Goal: Information Seeking & Learning: Learn about a topic

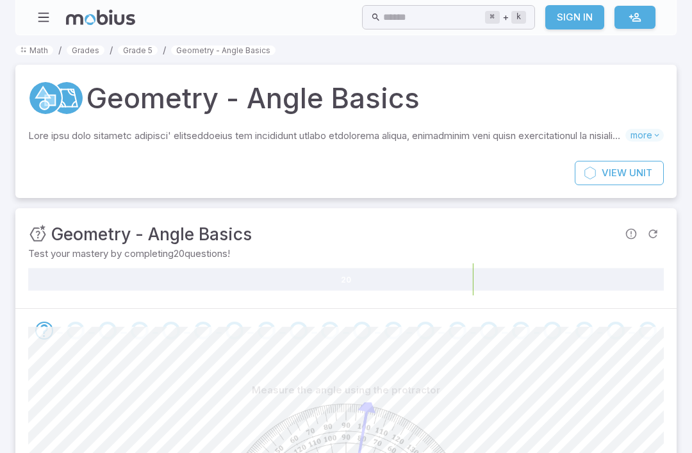
click at [434, 16] on input "text" at bounding box center [433, 17] width 101 height 25
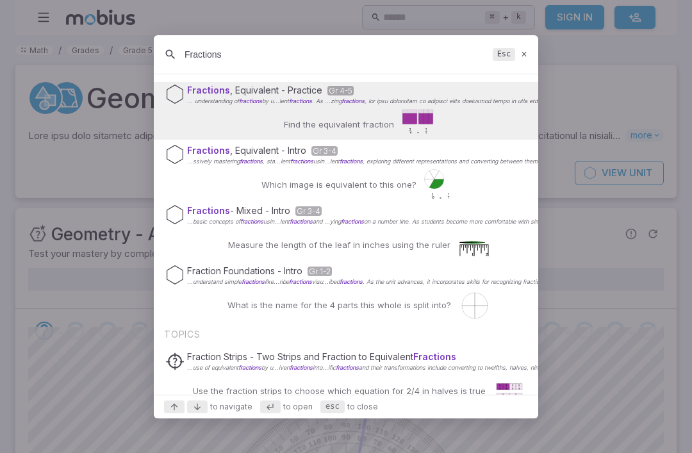
scroll to position [22, 0]
type input "Fractions"
click at [230, 101] on span "... understanding of fractions" at bounding box center [224, 99] width 75 height 7
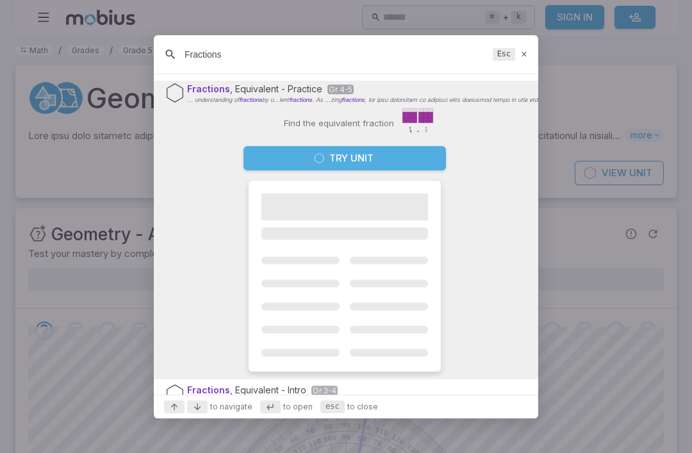
click at [263, 160] on button "Try Unit" at bounding box center [344, 158] width 202 height 24
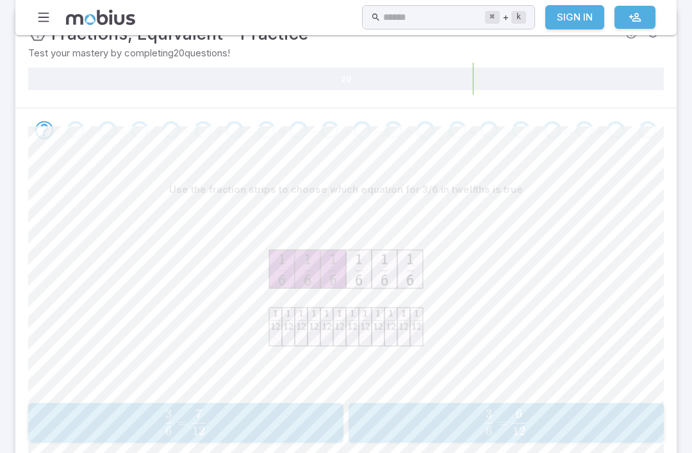
scroll to position [178, 0]
click at [46, 123] on icon "Go to the next question" at bounding box center [44, 130] width 15 height 15
click at [74, 124] on div "Go to the next question" at bounding box center [76, 131] width 18 height 18
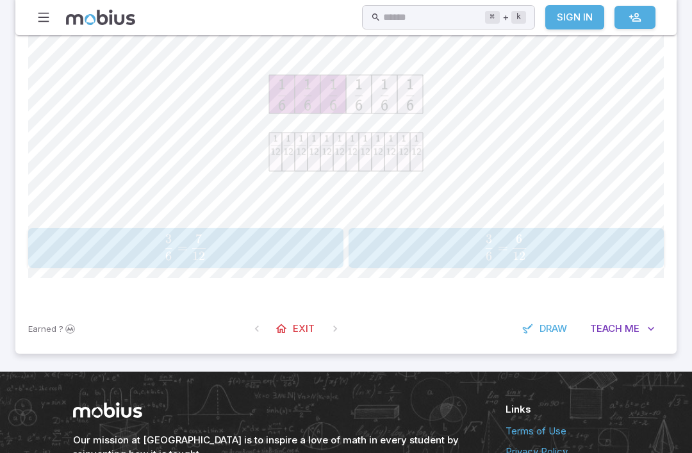
scroll to position [344, 0]
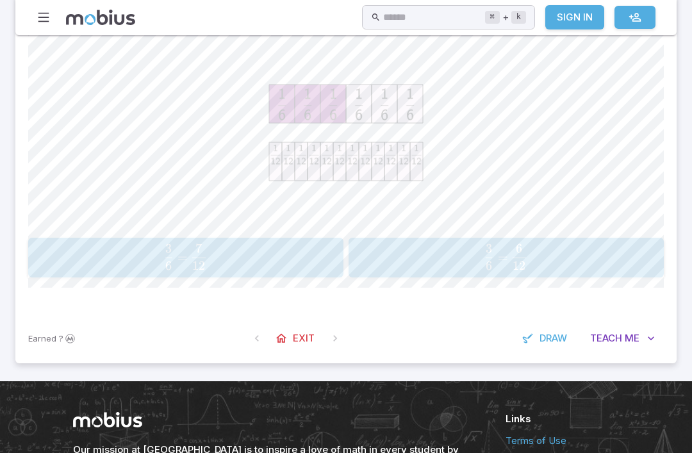
click at [102, 254] on span "6 3 ​ = 12 7 ​" at bounding box center [185, 257] width 283 height 26
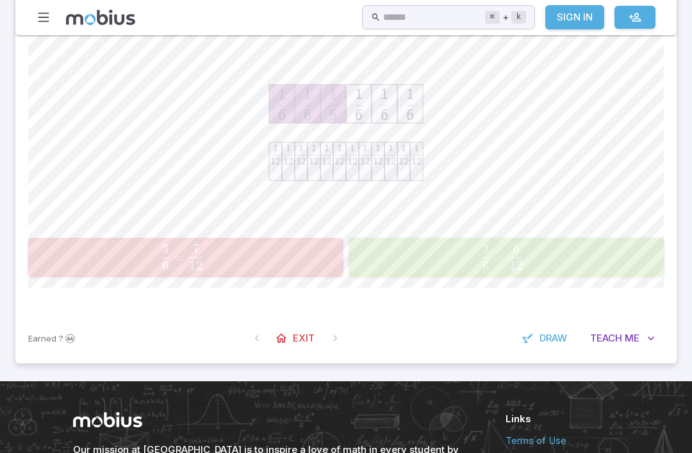
click at [611, 254] on span "6 3 ​ = 12 6 ​" at bounding box center [503, 257] width 288 height 26
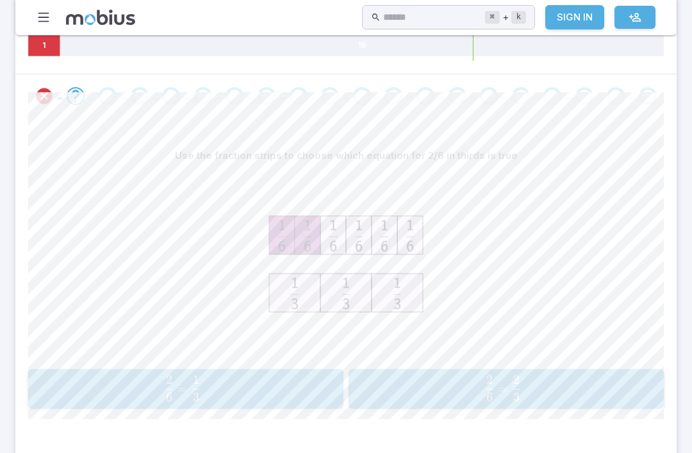
scroll to position [213, 0]
click at [42, 94] on icon "Review your answer" at bounding box center [44, 95] width 19 height 19
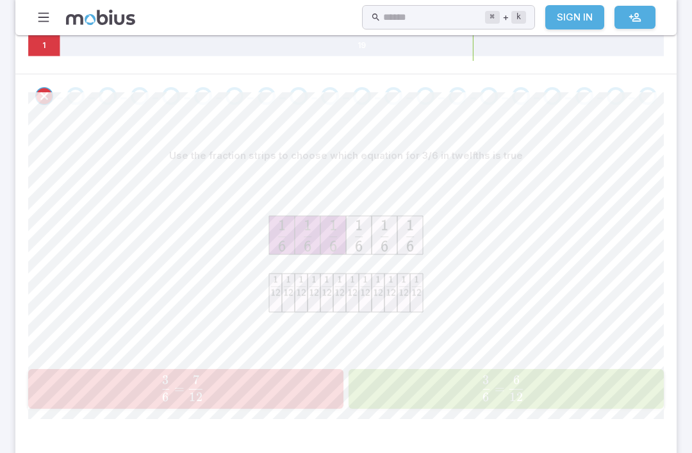
click at [47, 89] on icon "Review your answer" at bounding box center [44, 95] width 19 height 19
click at [47, 88] on icon "Review your answer" at bounding box center [44, 95] width 19 height 19
click at [39, 86] on icon "Review your answer" at bounding box center [44, 95] width 19 height 19
click at [411, 17] on input "text" at bounding box center [433, 17] width 101 height 25
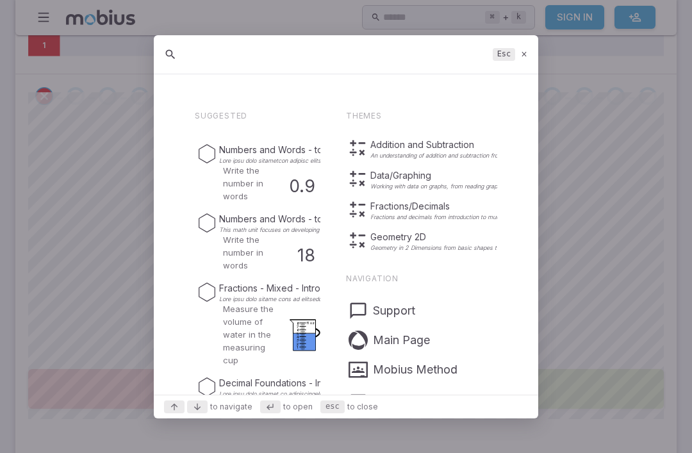
scroll to position [212, 0]
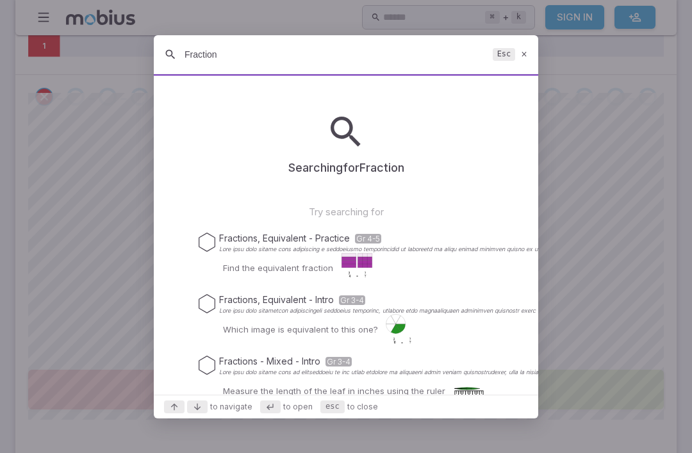
type input "Fractions"
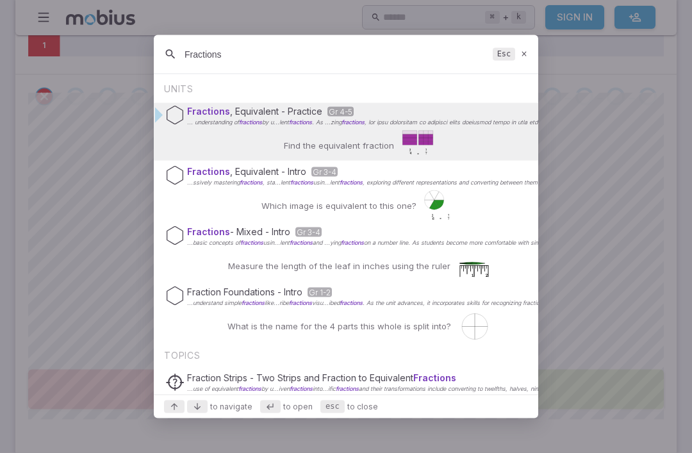
scroll to position [213, 0]
click at [650, 311] on div at bounding box center [346, 226] width 692 height 453
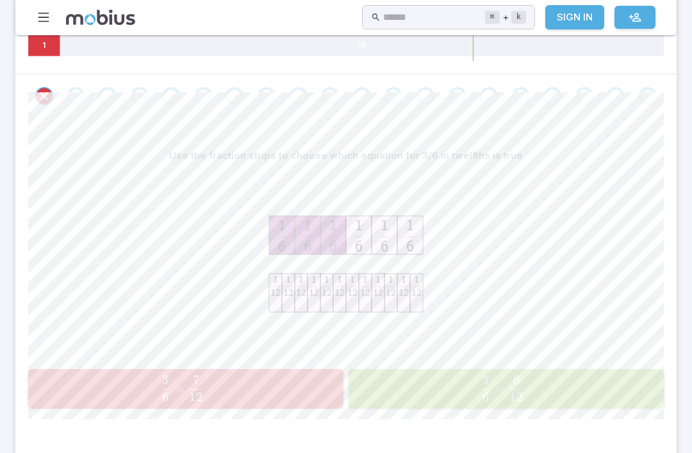
click at [564, 387] on span "6 3 ​ = 12 6 ​" at bounding box center [503, 388] width 288 height 26
click at [413, 18] on input "text" at bounding box center [433, 17] width 101 height 25
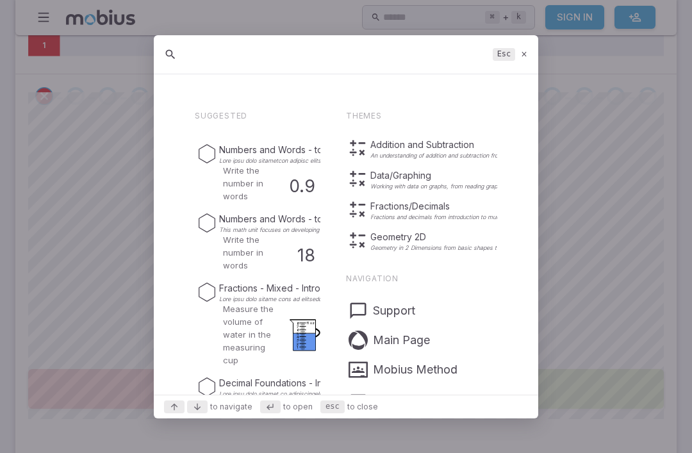
scroll to position [212, 0]
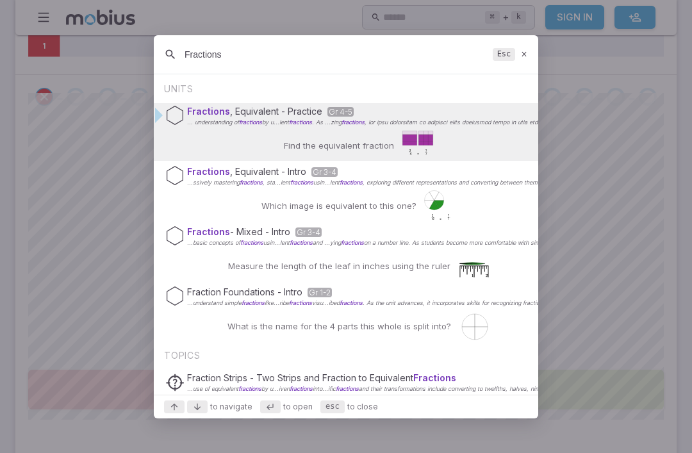
type input "Fractions"
click at [436, 138] on div "Fractions , Equivalent - Practice Gr 4-5 ... understanding of fractions by u...…" at bounding box center [346, 132] width 384 height 58
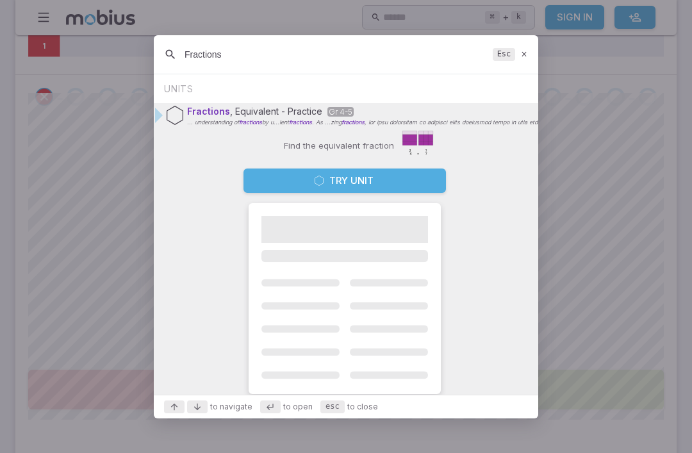
scroll to position [213, 0]
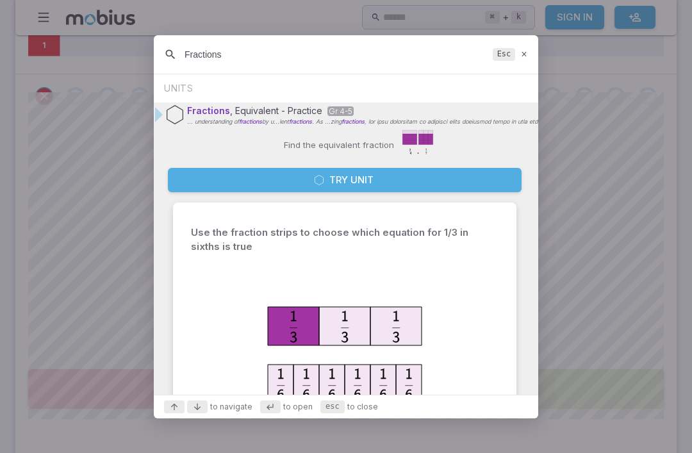
click at [405, 175] on button "Try Unit" at bounding box center [345, 180] width 354 height 24
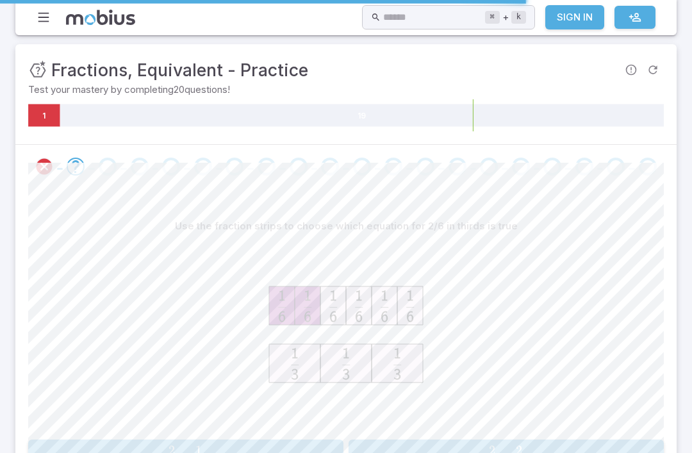
scroll to position [179, 0]
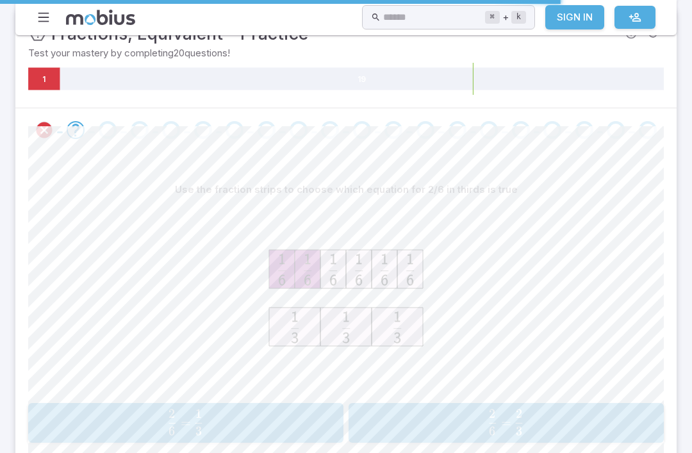
click at [39, 128] on icon "Review your answer" at bounding box center [44, 129] width 19 height 19
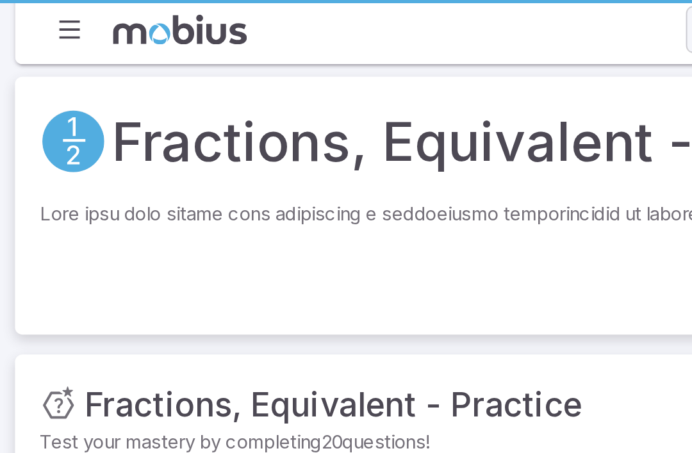
scroll to position [0, 0]
